Goal: Transaction & Acquisition: Purchase product/service

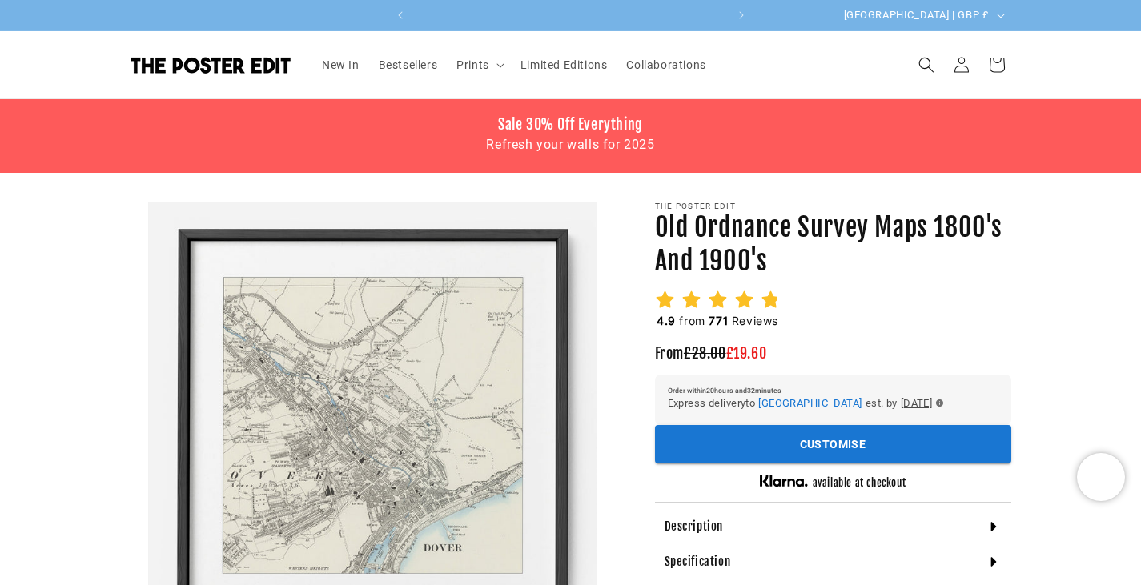
scroll to position [0, 312]
click at [417, 76] on link "Bestsellers" at bounding box center [408, 65] width 78 height 34
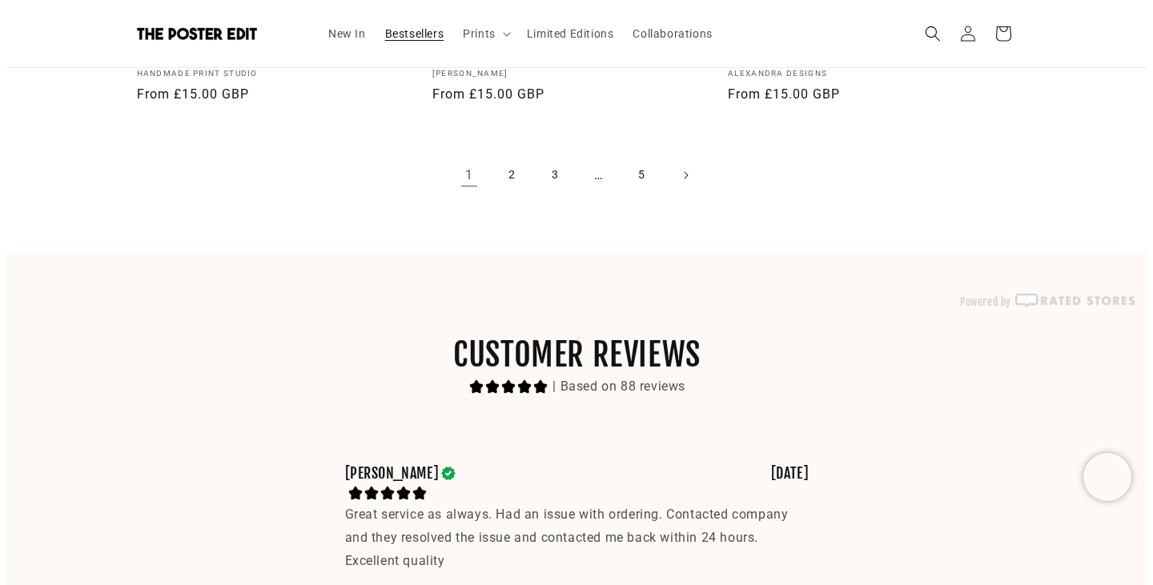
scroll to position [0, 624]
click at [928, 38] on icon "Search" at bounding box center [925, 33] width 17 height 17
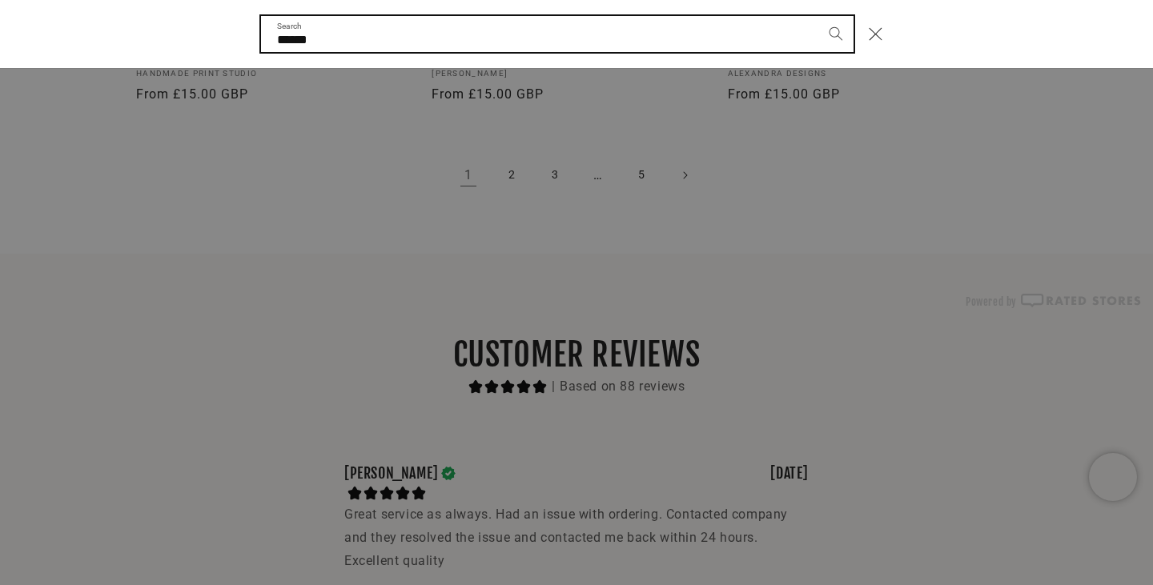
scroll to position [0, 0]
type input "******"
click at [818, 16] on button "Search" at bounding box center [835, 33] width 35 height 35
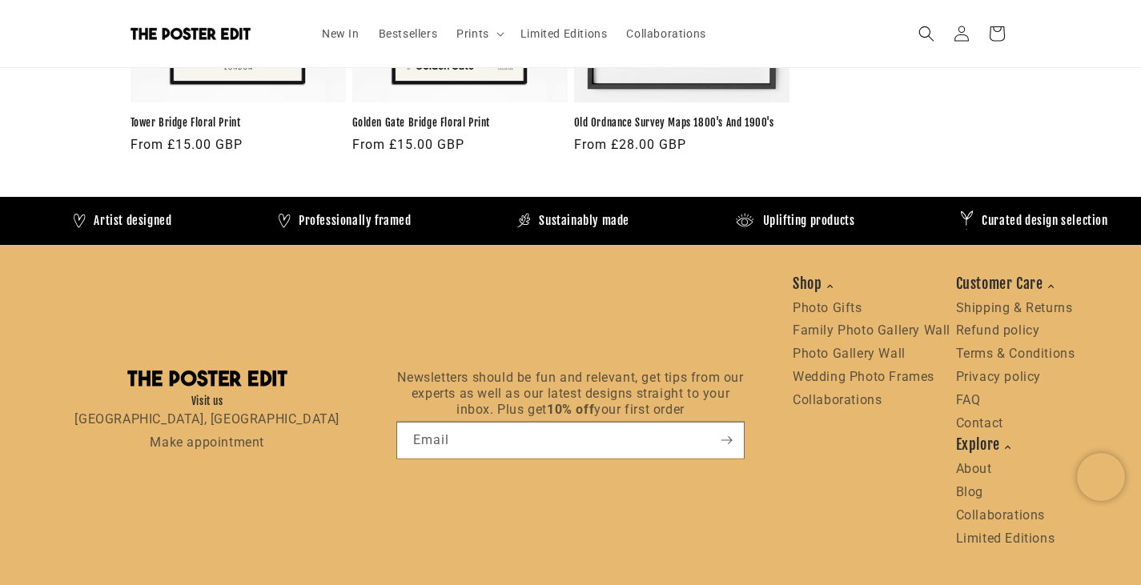
scroll to position [600, 0]
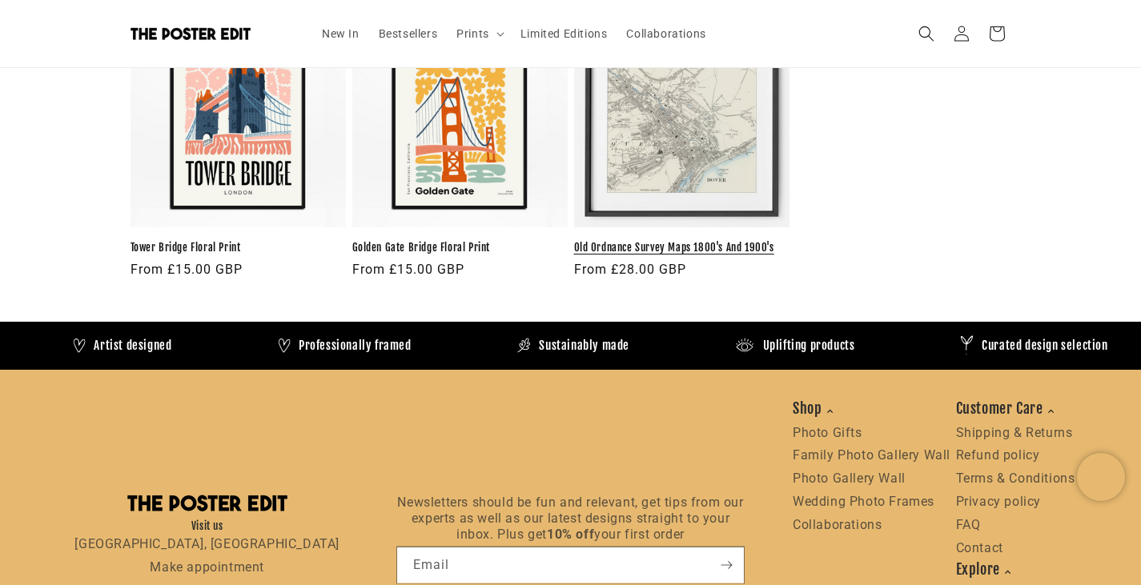
click at [689, 246] on link "Old Ordnance Survey Maps 1800's And 1900's" at bounding box center [681, 248] width 215 height 14
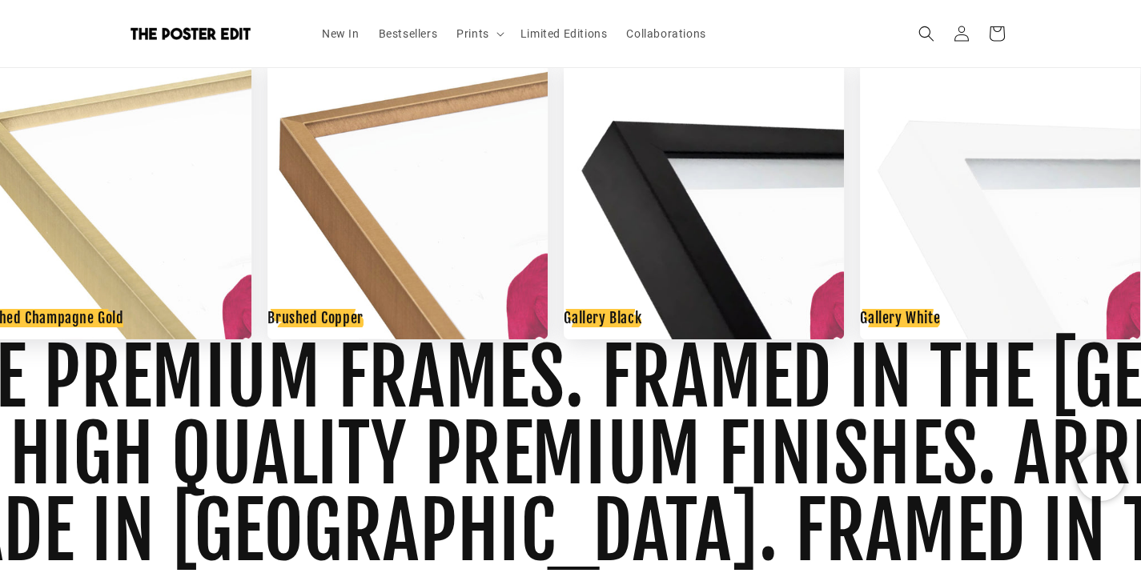
scroll to position [2535, 0]
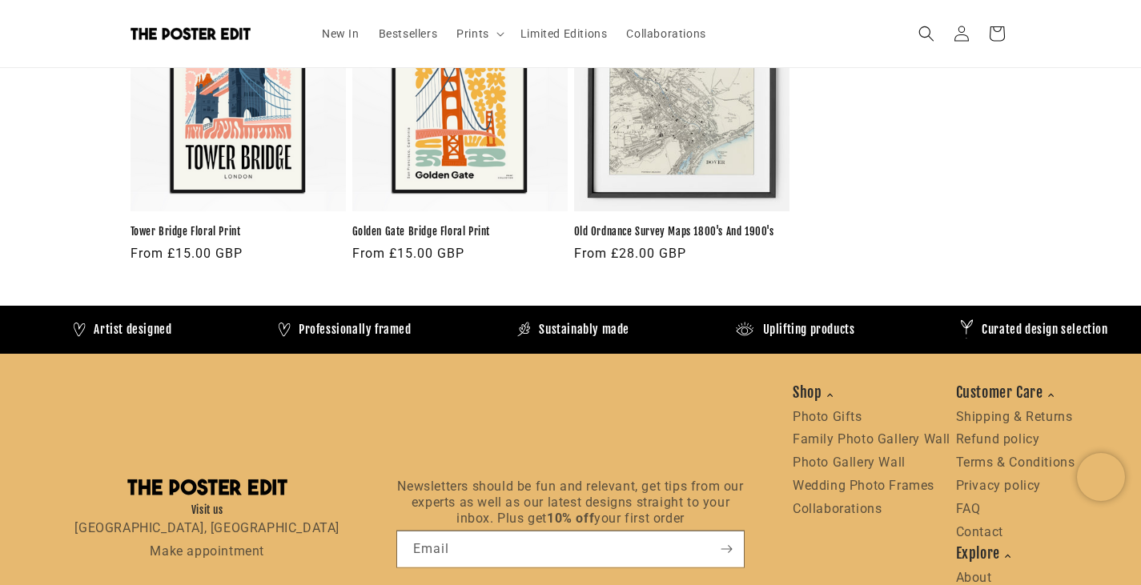
scroll to position [600, 0]
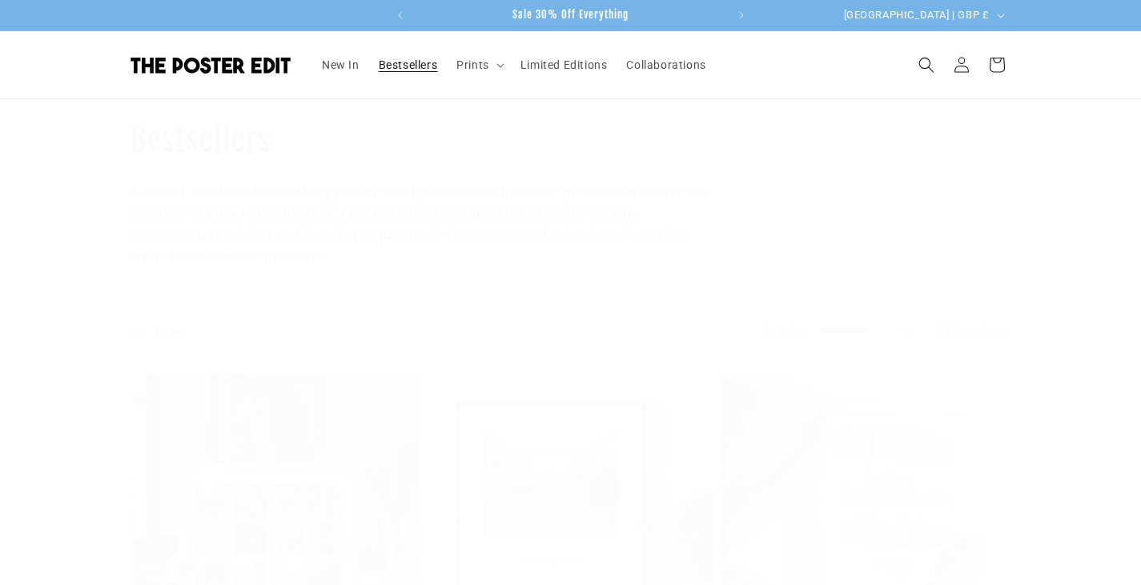
scroll to position [4782, 0]
